Goal: Task Accomplishment & Management: Complete application form

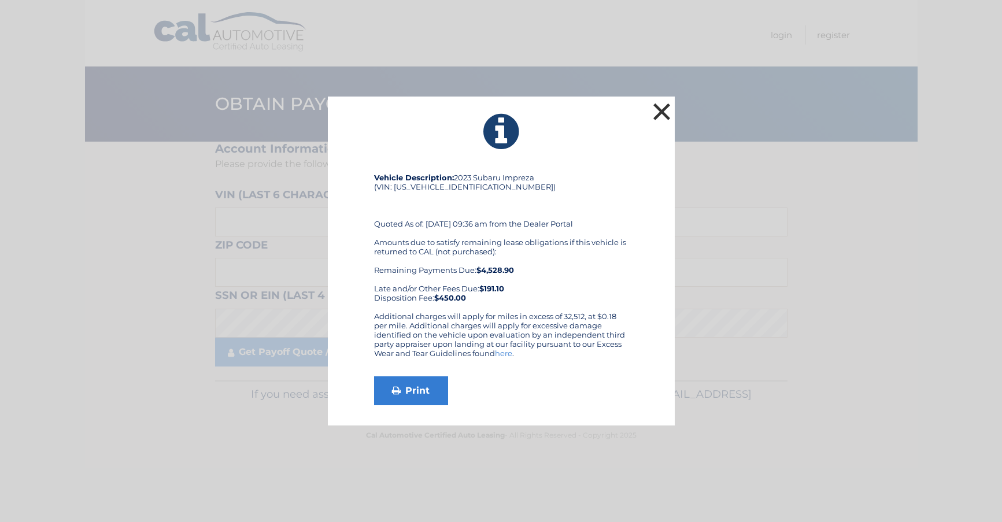
click at [662, 110] on button "×" at bounding box center [661, 111] width 23 height 23
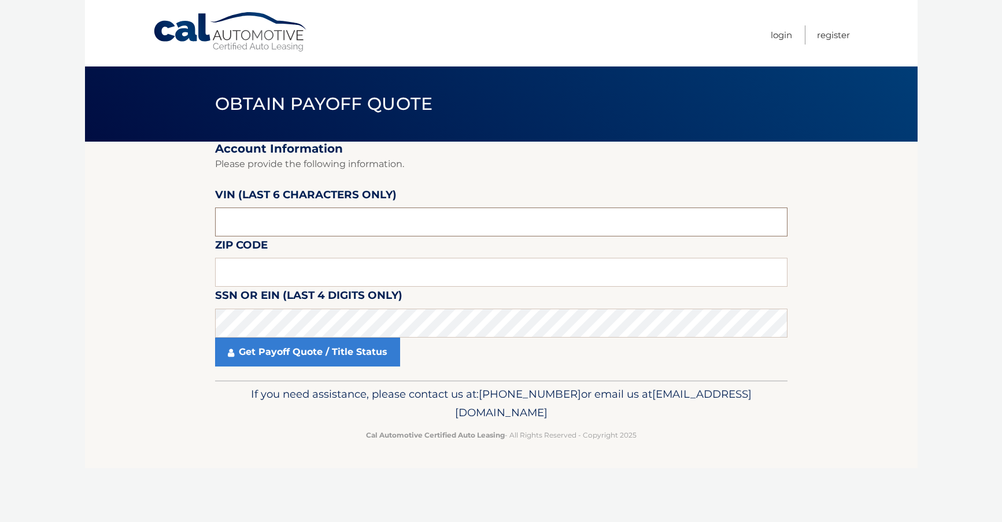
click at [261, 225] on input "text" at bounding box center [501, 222] width 572 height 29
type input "215879"
click at [267, 275] on input "text" at bounding box center [501, 272] width 572 height 29
click at [283, 275] on input "text" at bounding box center [501, 272] width 572 height 29
type input "33920"
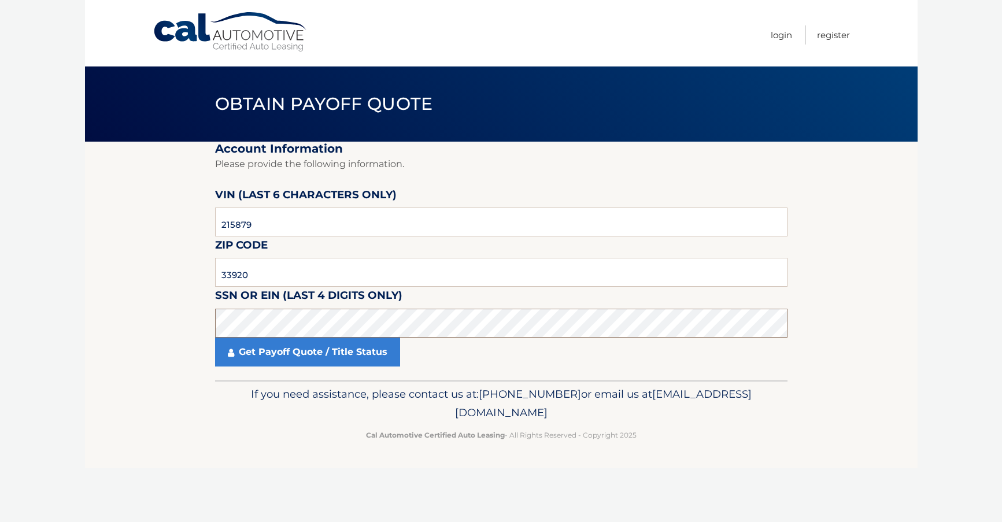
click button "For Originating Dealer" at bounding box center [0, 0] width 0 height 0
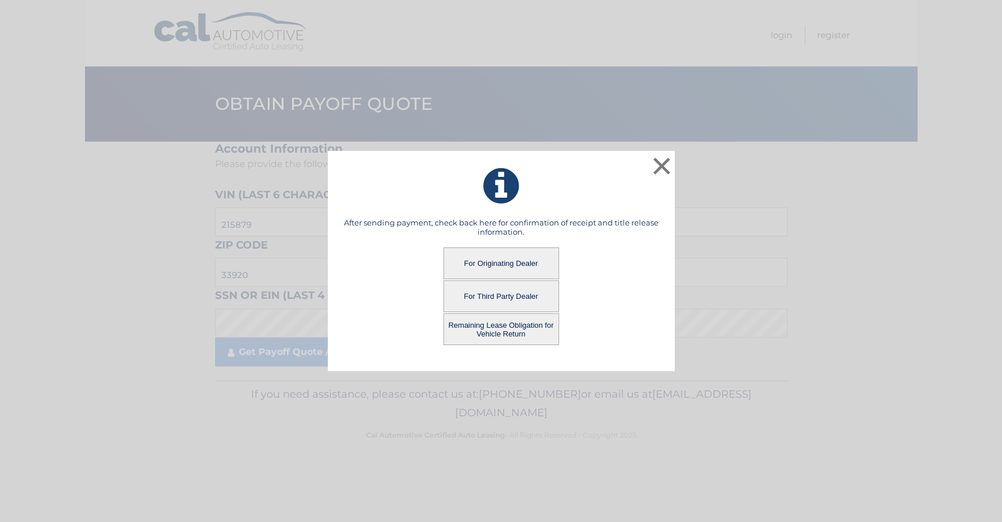
click at [497, 266] on button "For Originating Dealer" at bounding box center [501, 263] width 116 height 32
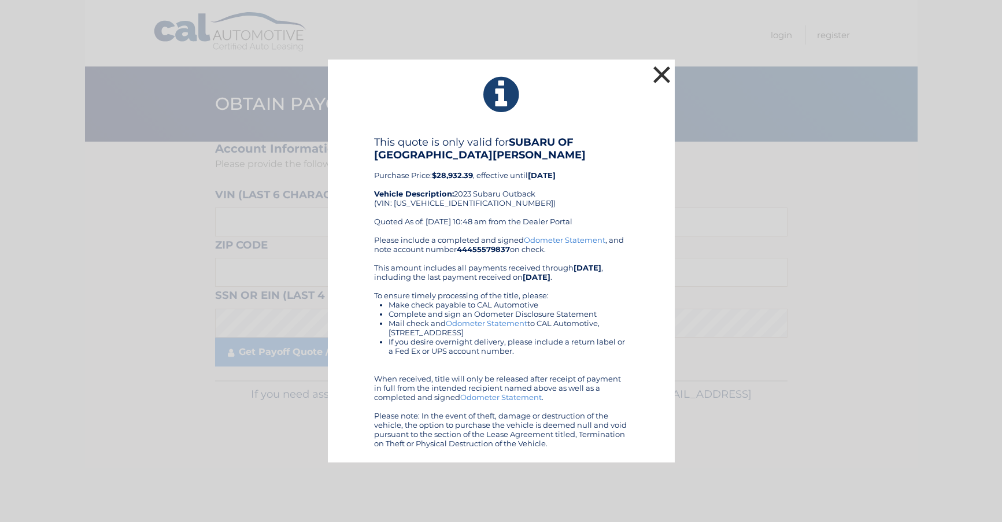
click at [662, 71] on button "×" at bounding box center [661, 74] width 23 height 23
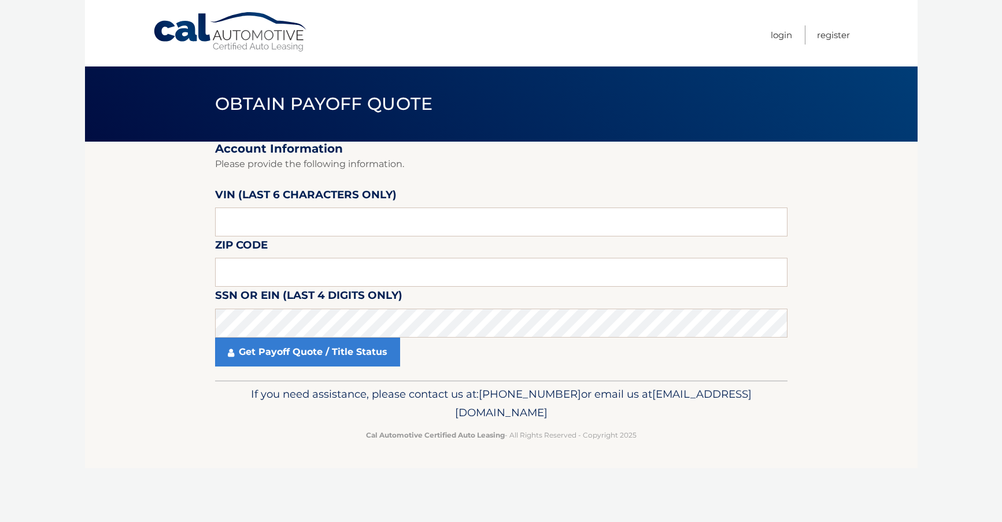
click at [62, 254] on body "Cal Automotive Menu Login Register Obtain Payoff Quote" at bounding box center [501, 261] width 1002 height 522
